Goal: Find contact information: Find contact information

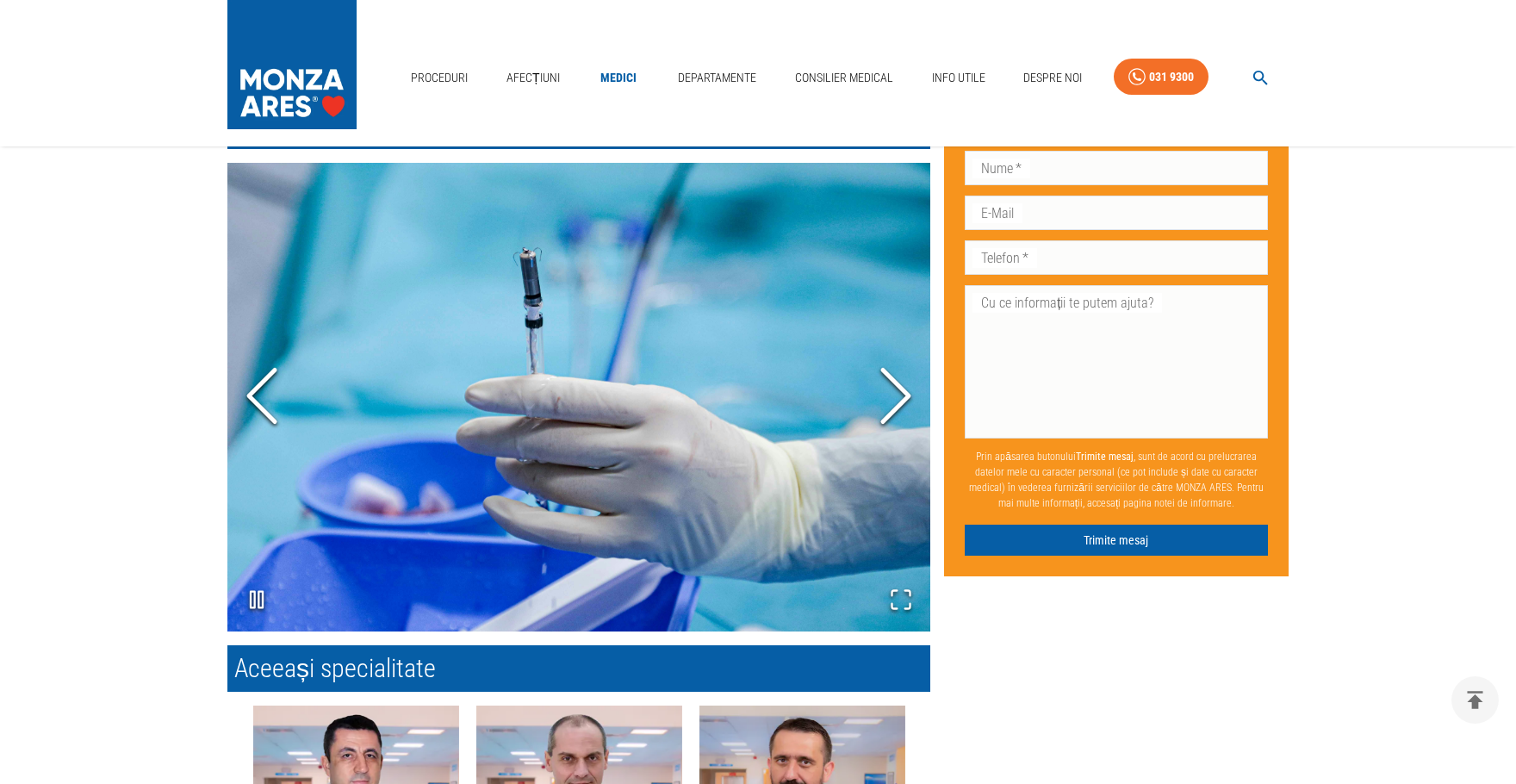
scroll to position [1034, 0]
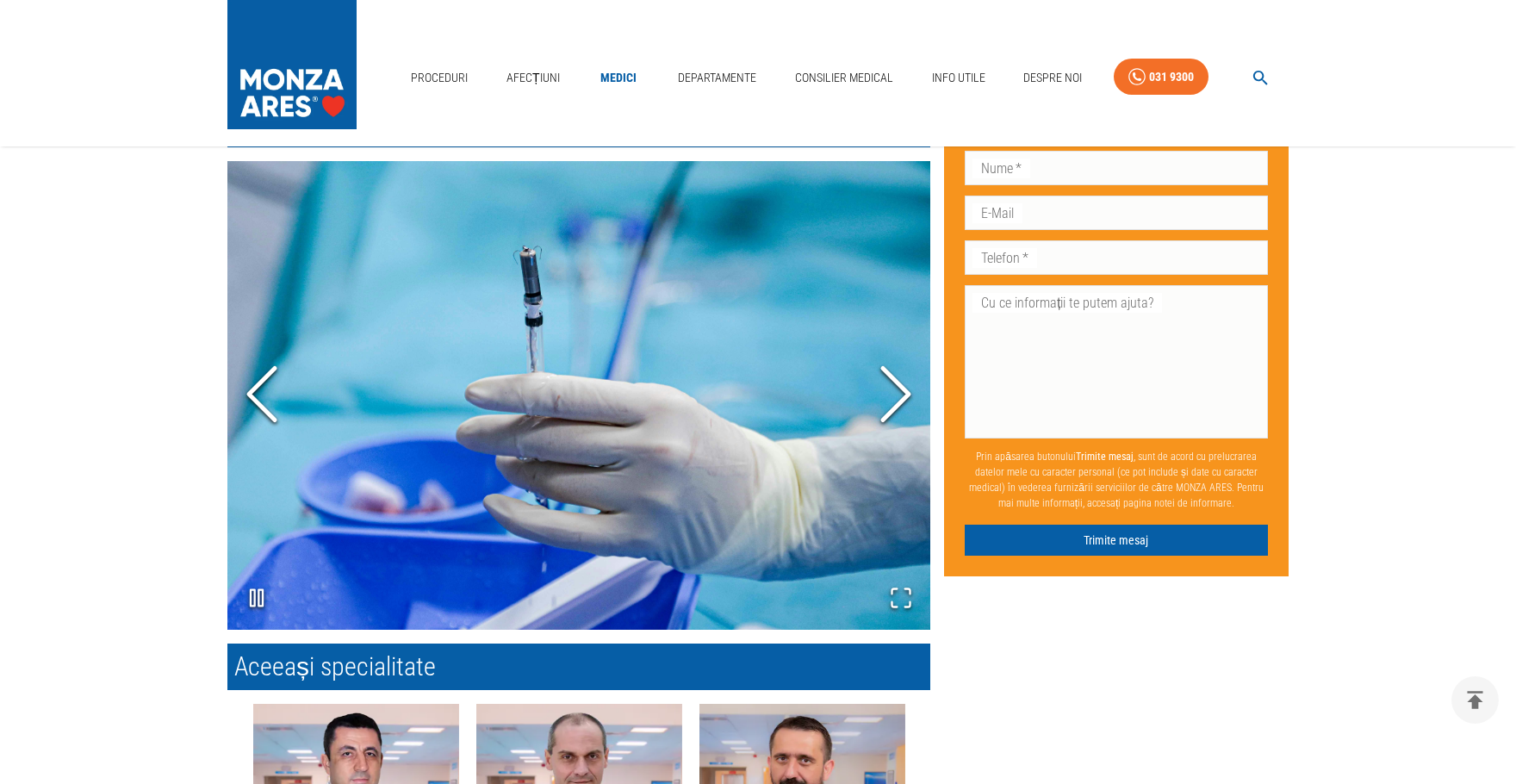
click at [899, 377] on icon "Next Slide" at bounding box center [895, 393] width 52 height 103
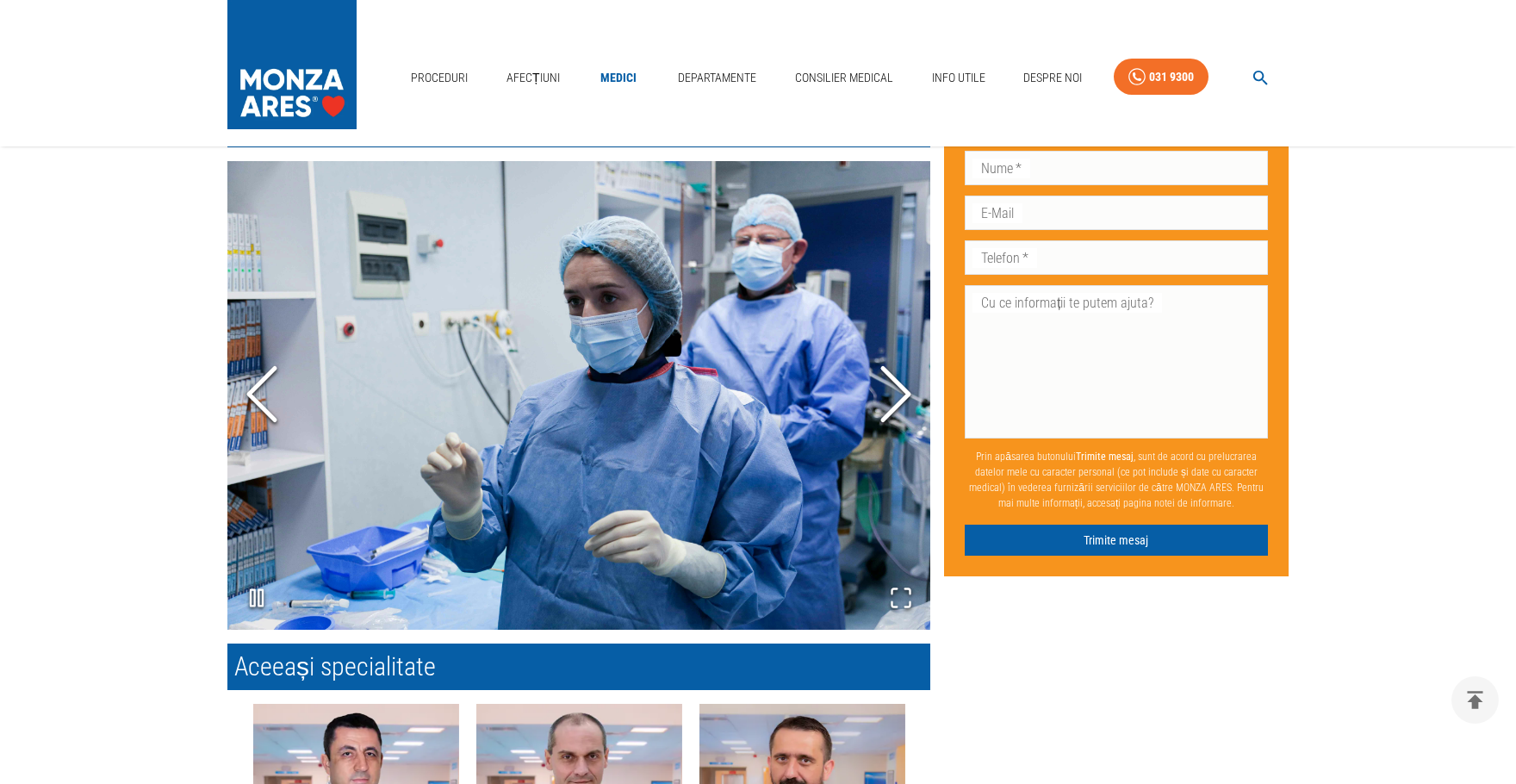
click at [899, 377] on icon "Next Slide" at bounding box center [895, 393] width 52 height 103
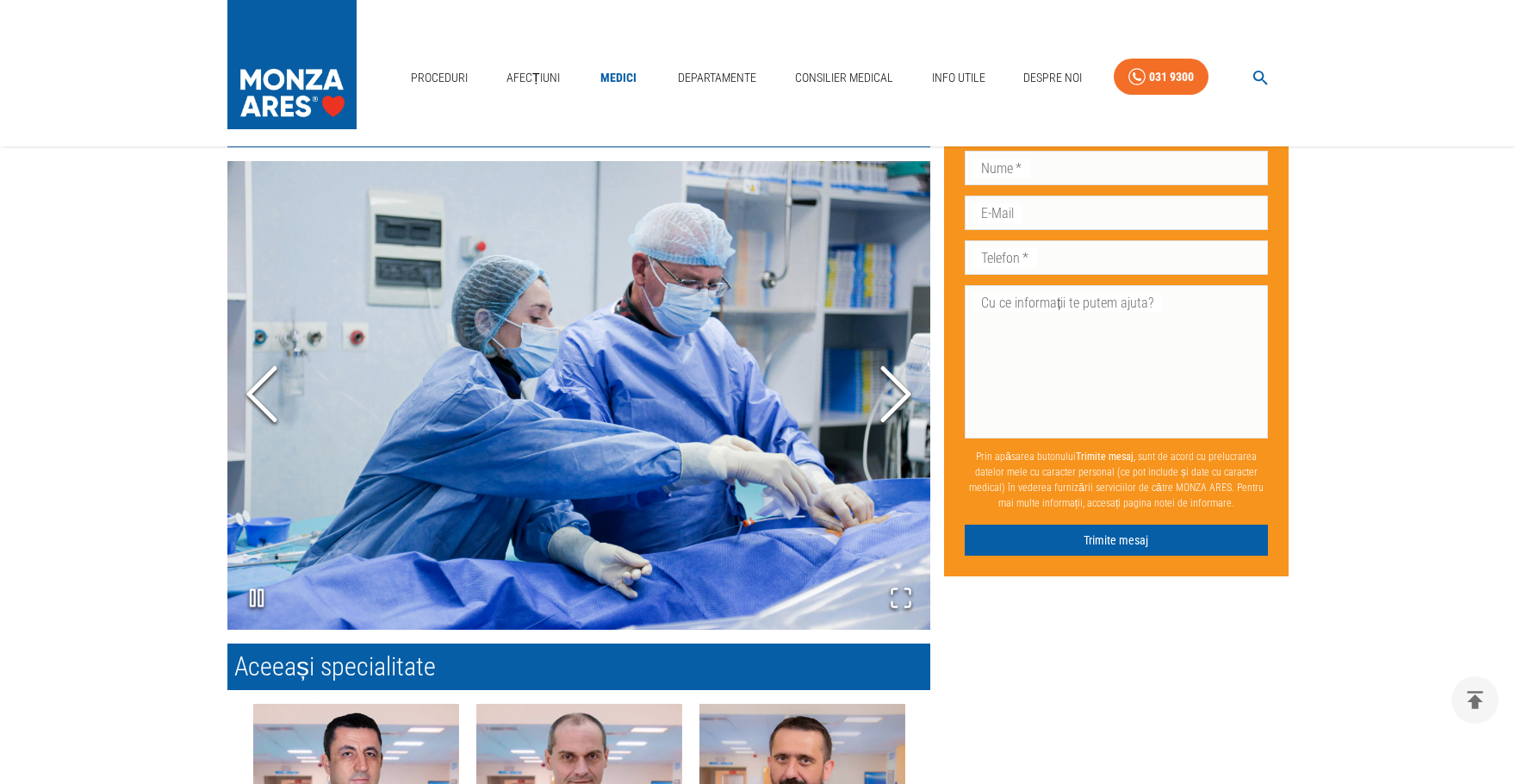
click at [899, 377] on icon "Next Slide" at bounding box center [895, 393] width 52 height 103
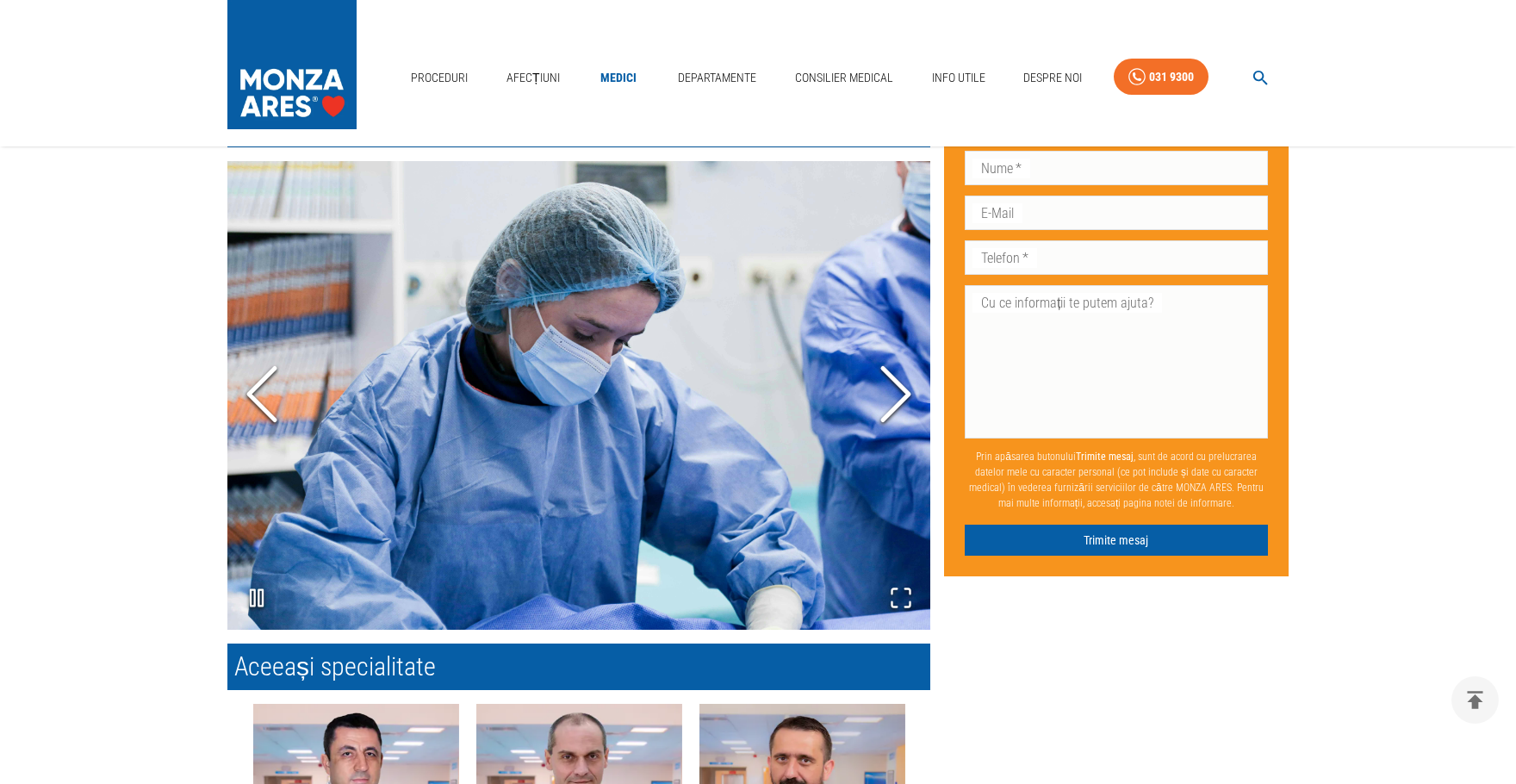
click at [899, 377] on icon "Next Slide" at bounding box center [895, 393] width 52 height 103
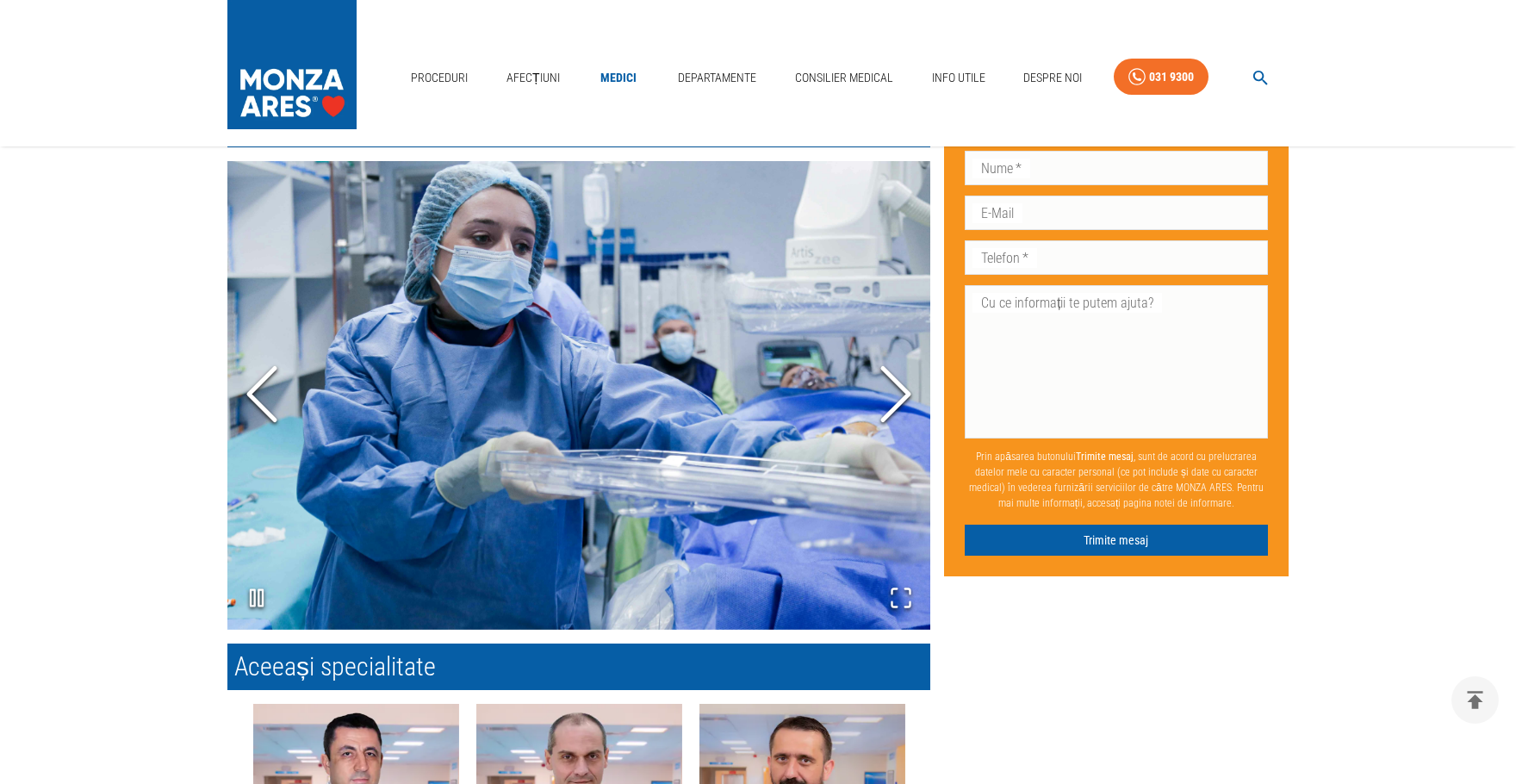
click at [899, 377] on icon "Next Slide" at bounding box center [895, 393] width 52 height 103
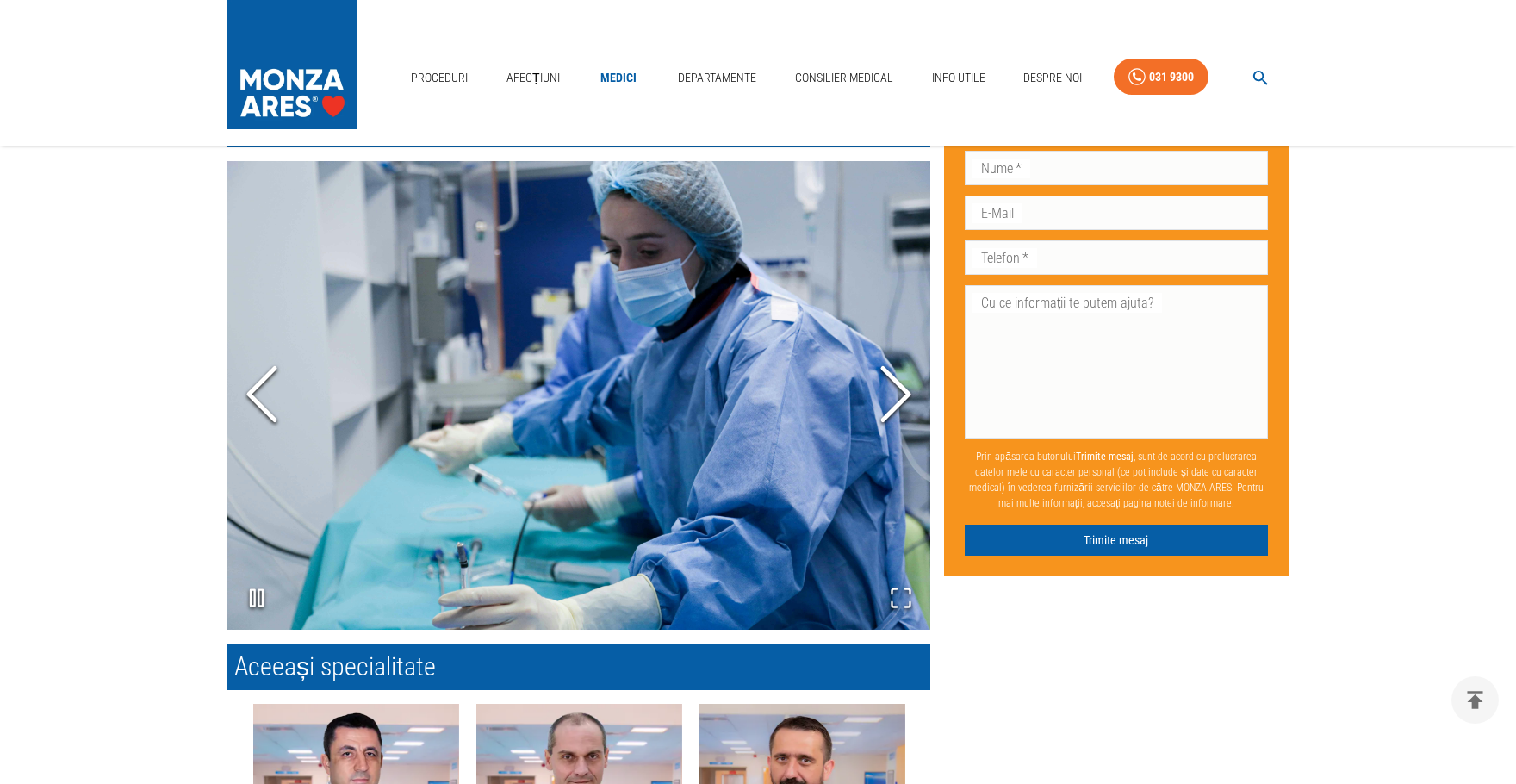
click at [899, 377] on icon "Next Slide" at bounding box center [895, 393] width 52 height 103
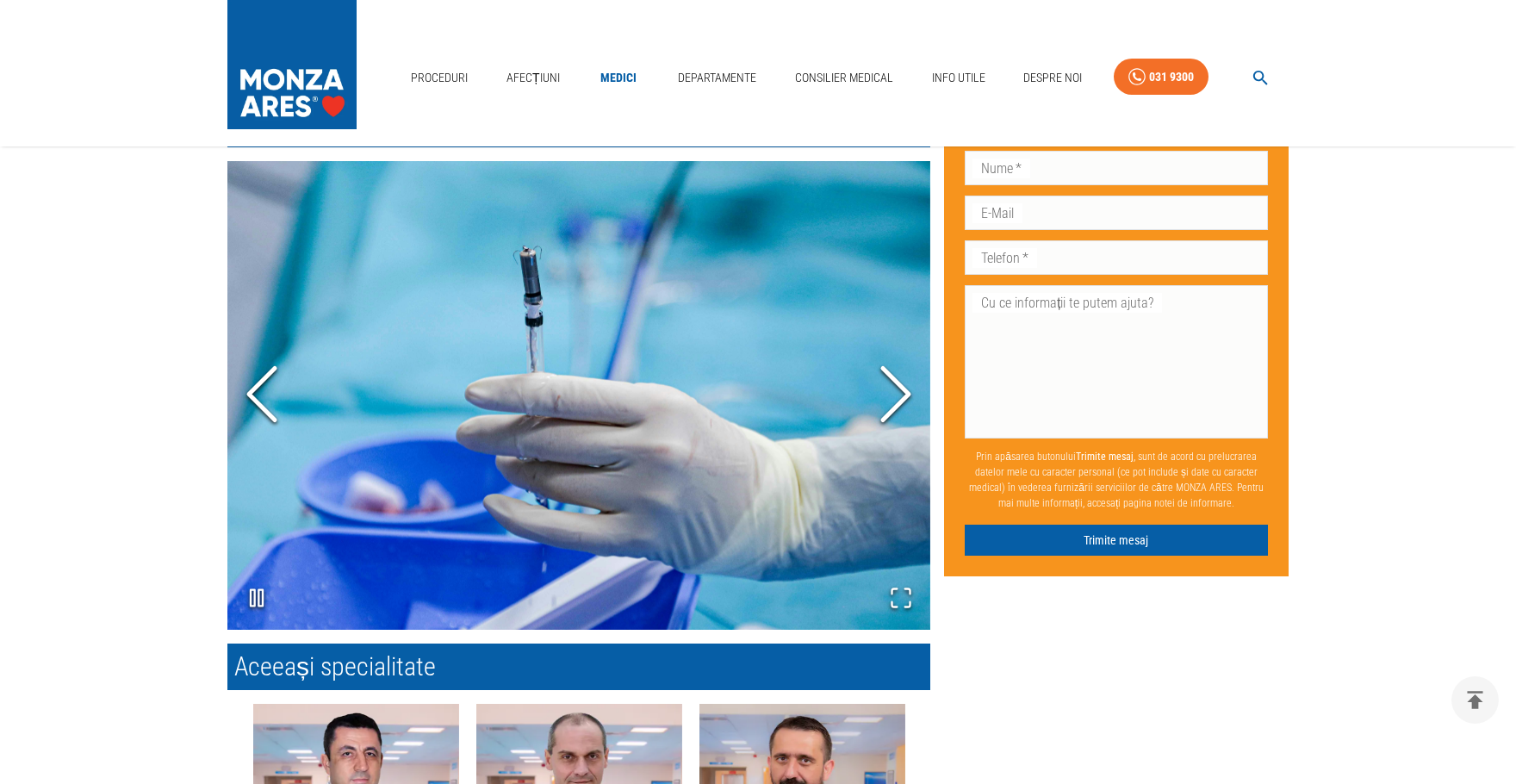
click at [899, 377] on icon "Next Slide" at bounding box center [895, 393] width 52 height 103
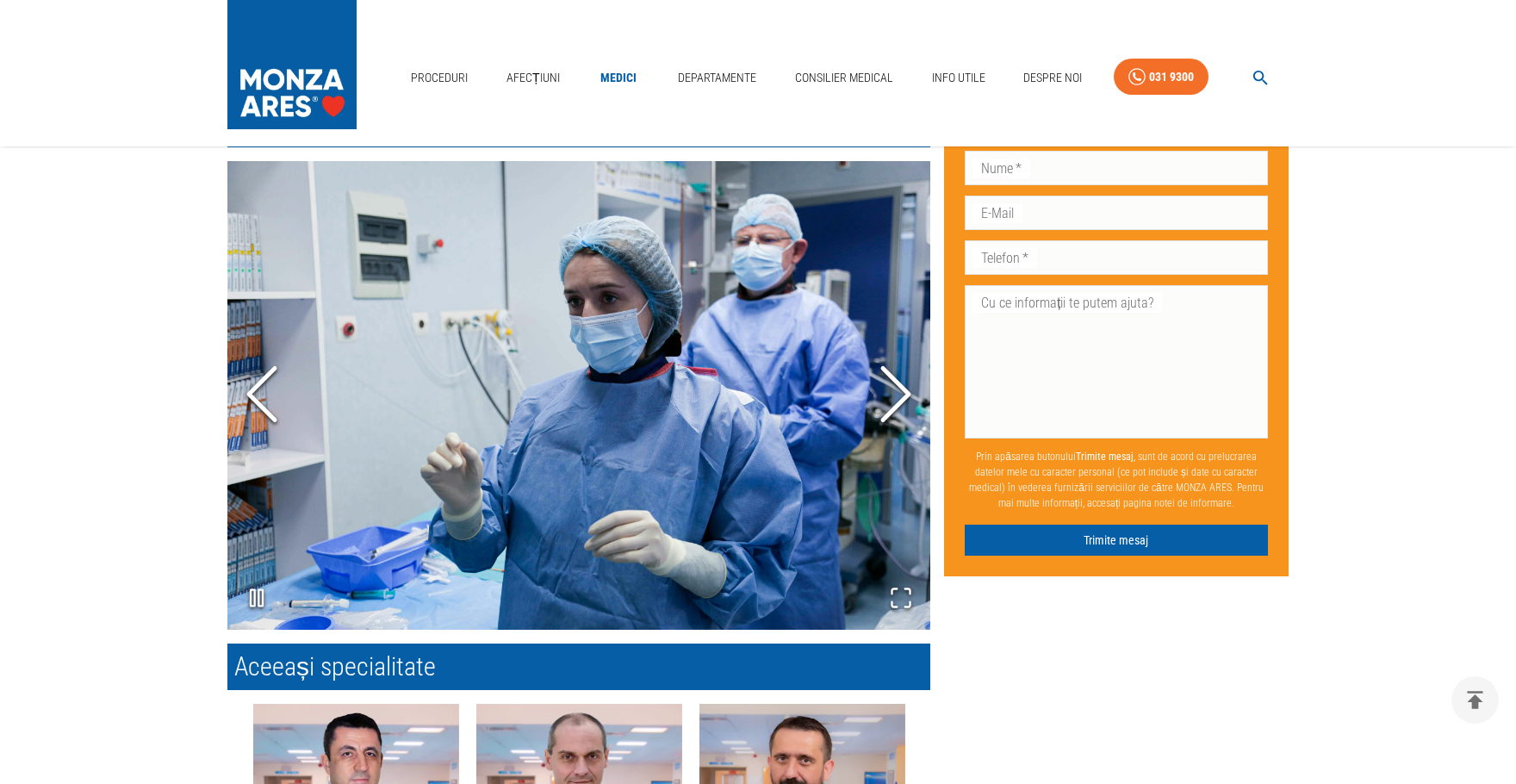
click at [899, 377] on icon "Next Slide" at bounding box center [895, 393] width 52 height 103
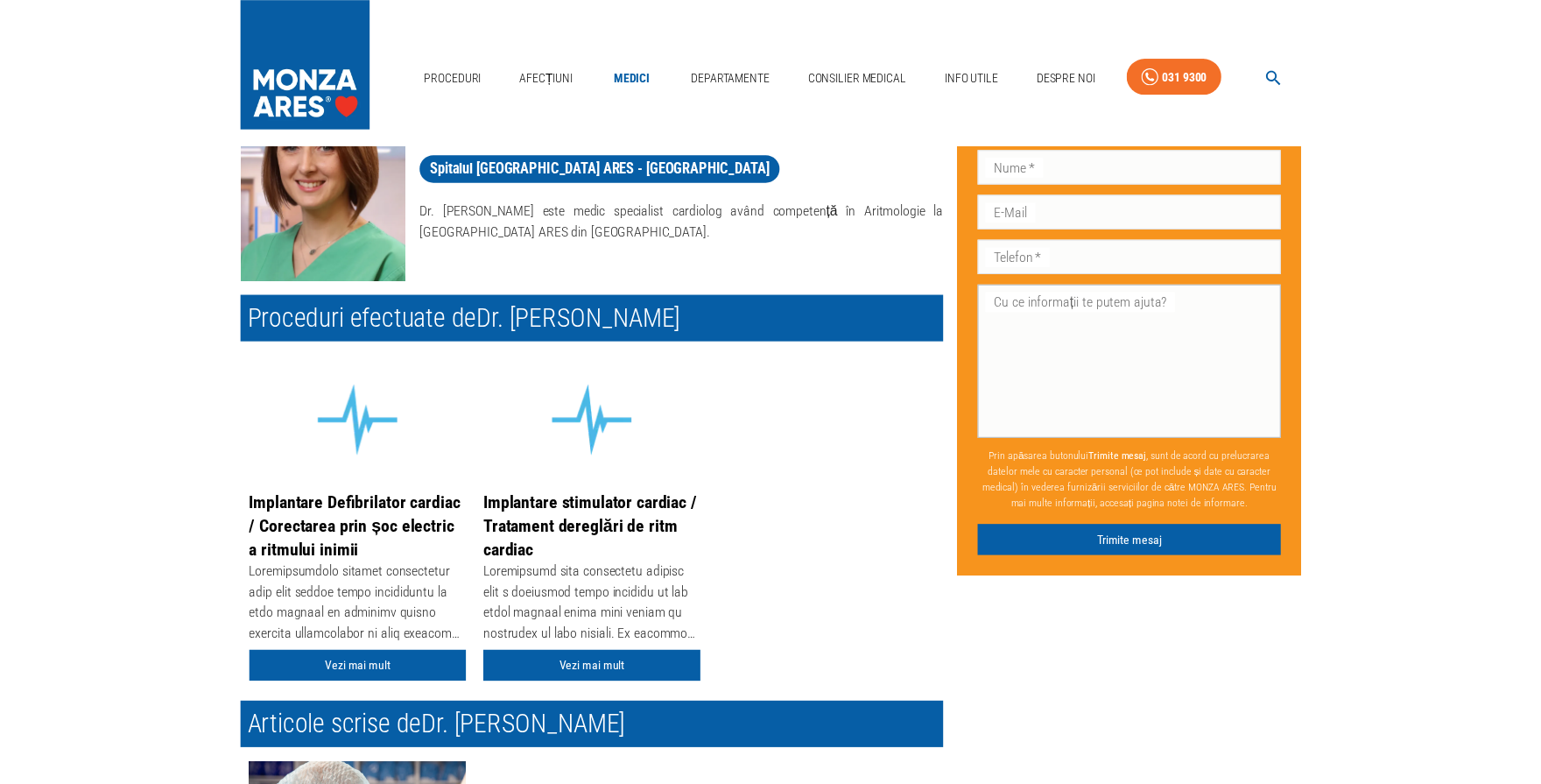
scroll to position [0, 0]
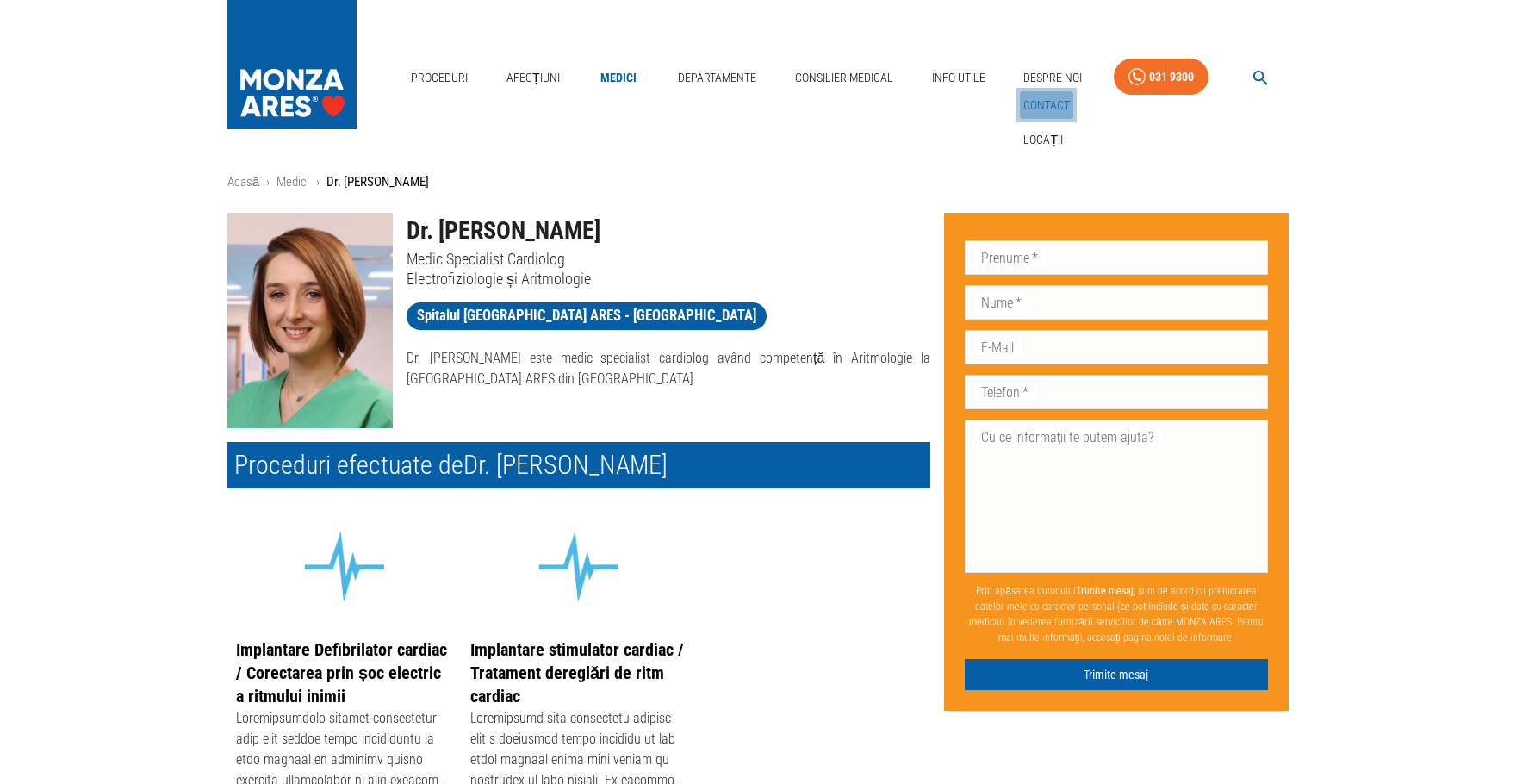
click at [1056, 105] on link "Contact" at bounding box center [1047, 105] width 53 height 29
